Goal: Understand process/instructions: Learn about a topic

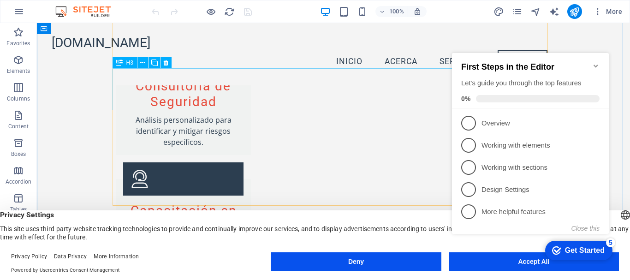
scroll to position [1143, 0]
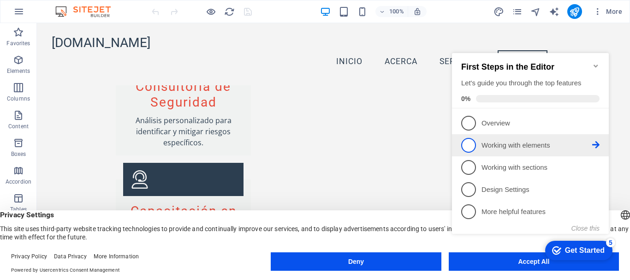
click at [512, 145] on p "Working with elements - incomplete" at bounding box center [537, 146] width 111 height 10
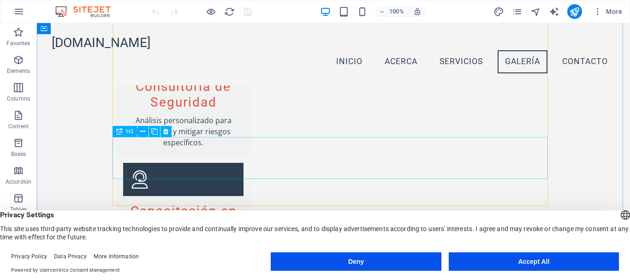
scroll to position [0, 0]
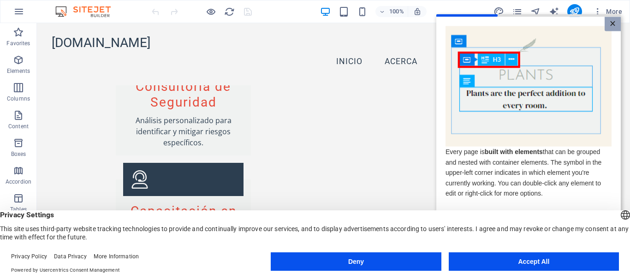
click at [611, 24] on link "×" at bounding box center [613, 24] width 16 height 14
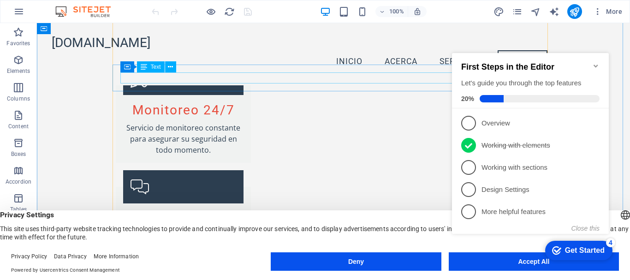
scroll to position [982, 0]
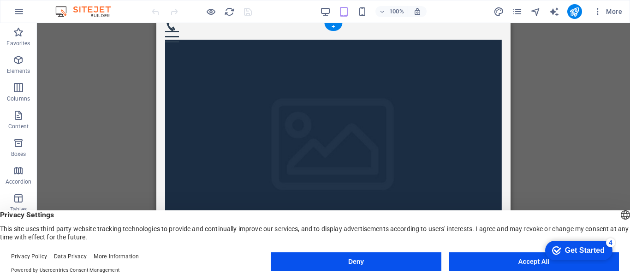
scroll to position [0, 0]
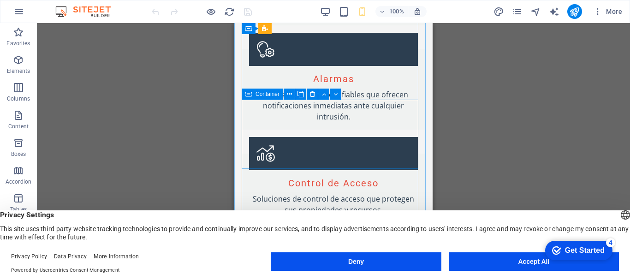
scroll to position [767, 0]
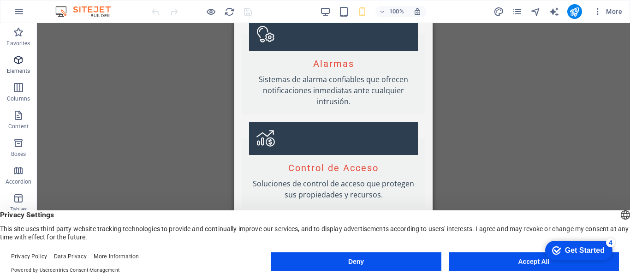
click at [17, 62] on icon "button" at bounding box center [18, 59] width 11 height 11
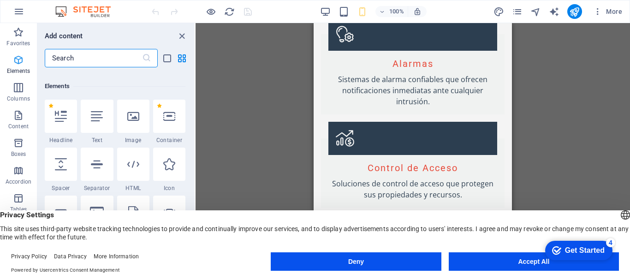
scroll to position [98, 0]
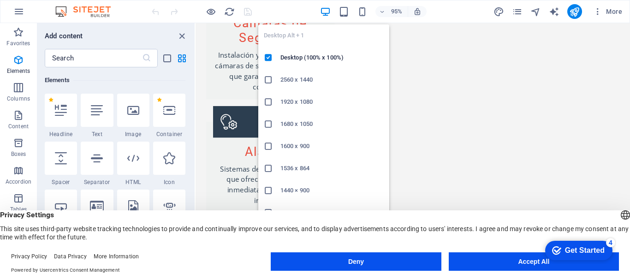
scroll to position [762, 0]
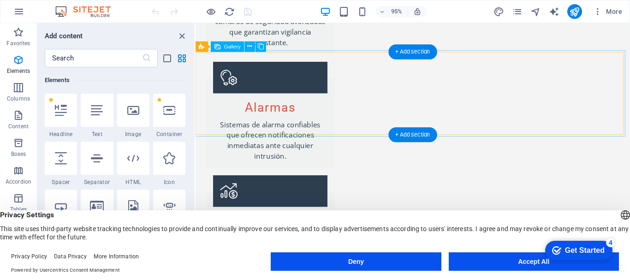
select select "px"
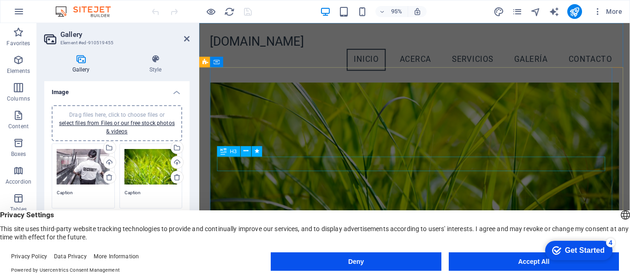
scroll to position [0, 0]
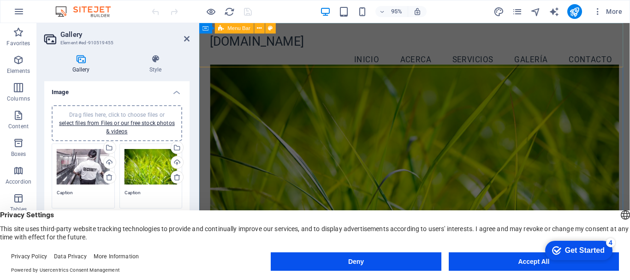
click at [321, 64] on div "[DOMAIN_NAME] Menu Inicio Acerca Servicios Galería Contacto" at bounding box center [425, 54] width 453 height 62
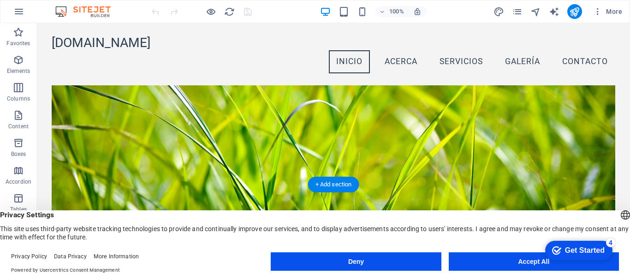
scroll to position [69, 0]
